Goal: Information Seeking & Learning: Learn about a topic

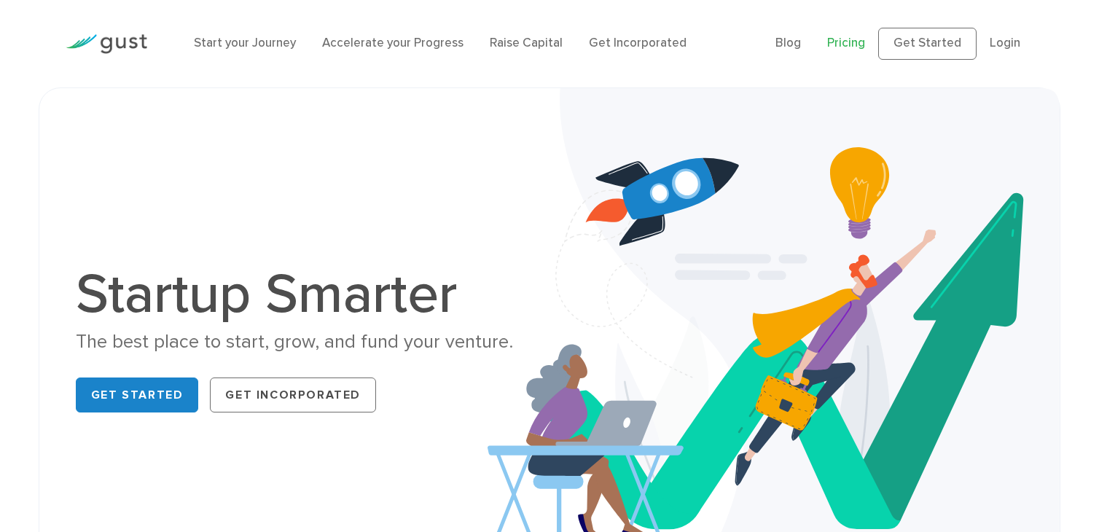
click at [846, 44] on link "Pricing" at bounding box center [846, 43] width 38 height 15
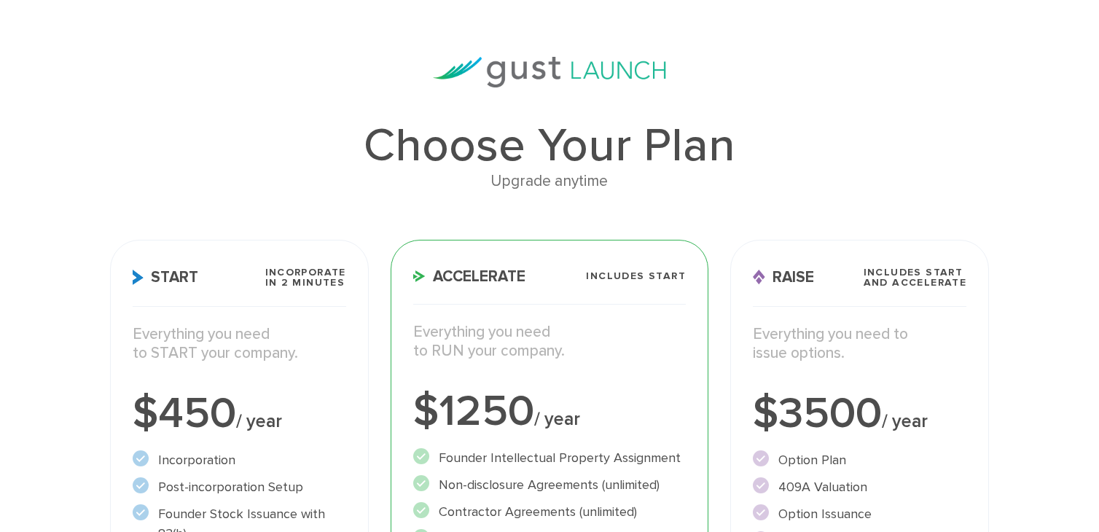
scroll to position [73, 0]
